Goal: Check status: Check status

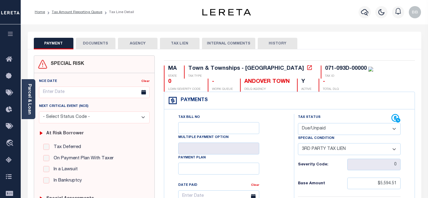
select select "DUE"
select select "20"
click at [81, 13] on link "Tax Amount Reporting Queue" at bounding box center [77, 12] width 51 height 4
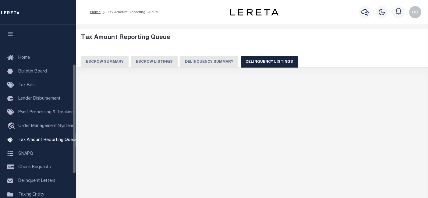
select select "100"
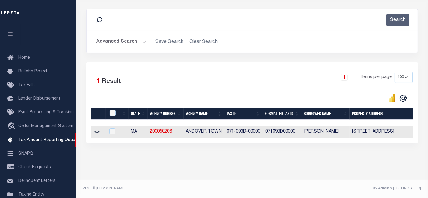
scroll to position [62, 0]
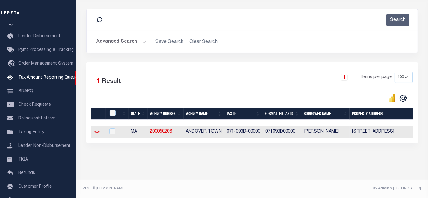
click at [98, 131] on icon at bounding box center [96, 132] width 5 height 3
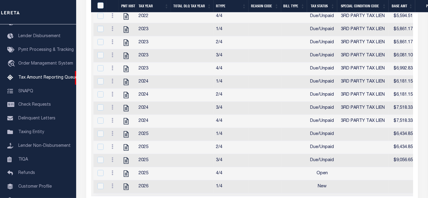
scroll to position [183, 0]
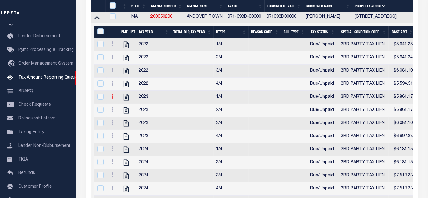
click at [112, 99] on icon at bounding box center [113, 96] width 2 height 5
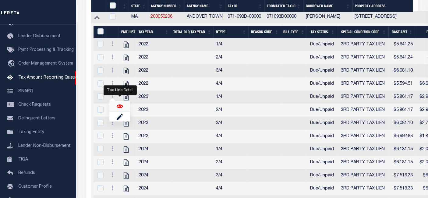
click at [122, 109] on img "" at bounding box center [120, 106] width 6 height 6
checkbox input "true"
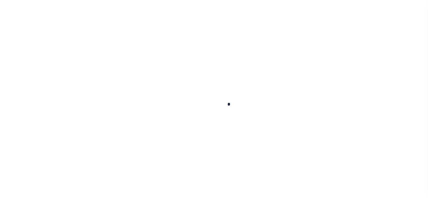
select select "DUE"
select select "20"
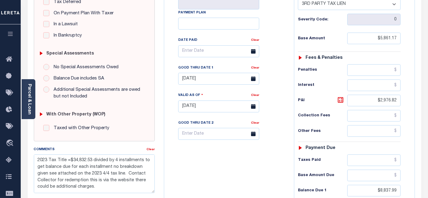
scroll to position [135, 0]
